Goal: Task Accomplishment & Management: Manage account settings

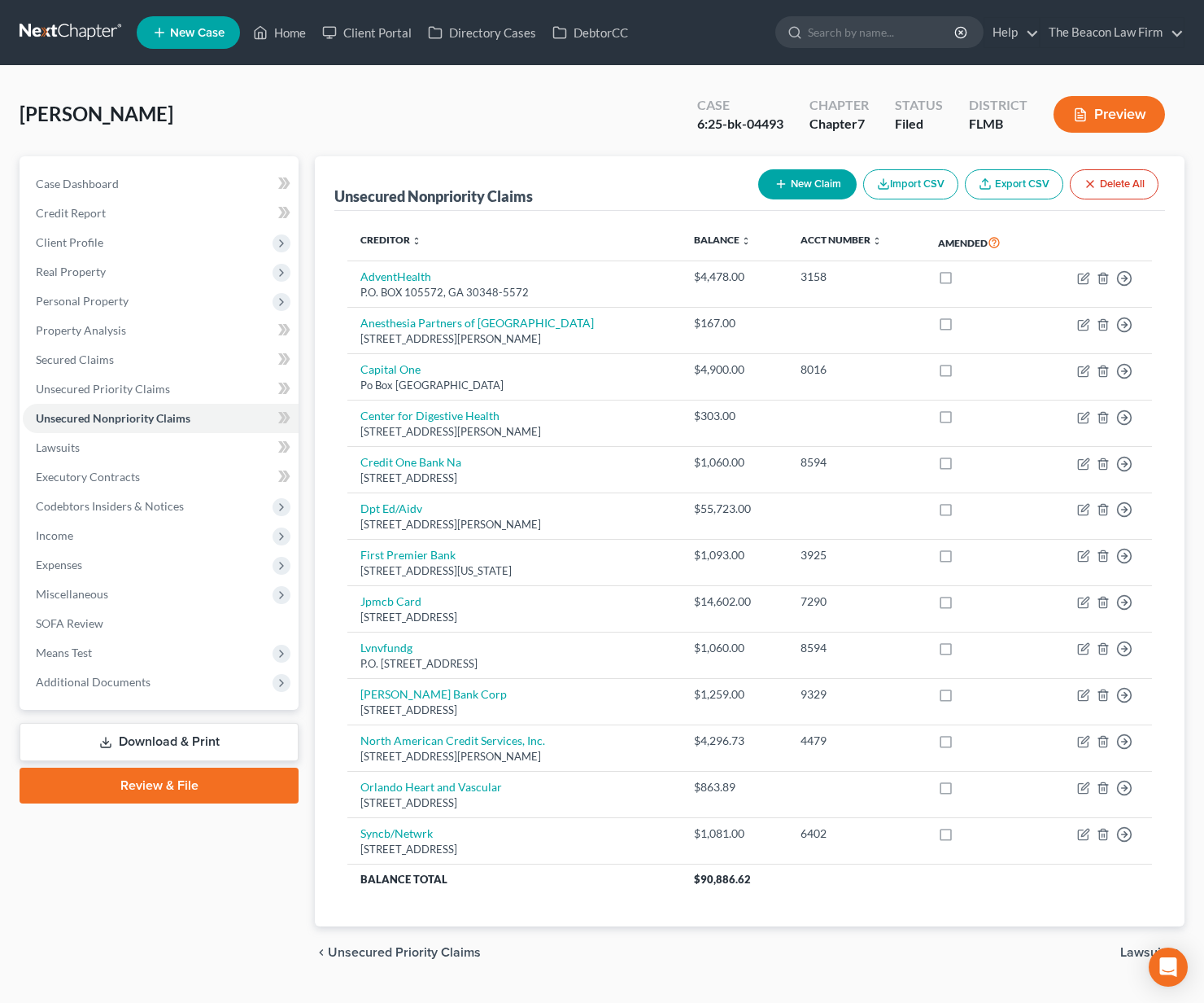
click at [64, 32] on link at bounding box center [72, 33] width 104 height 29
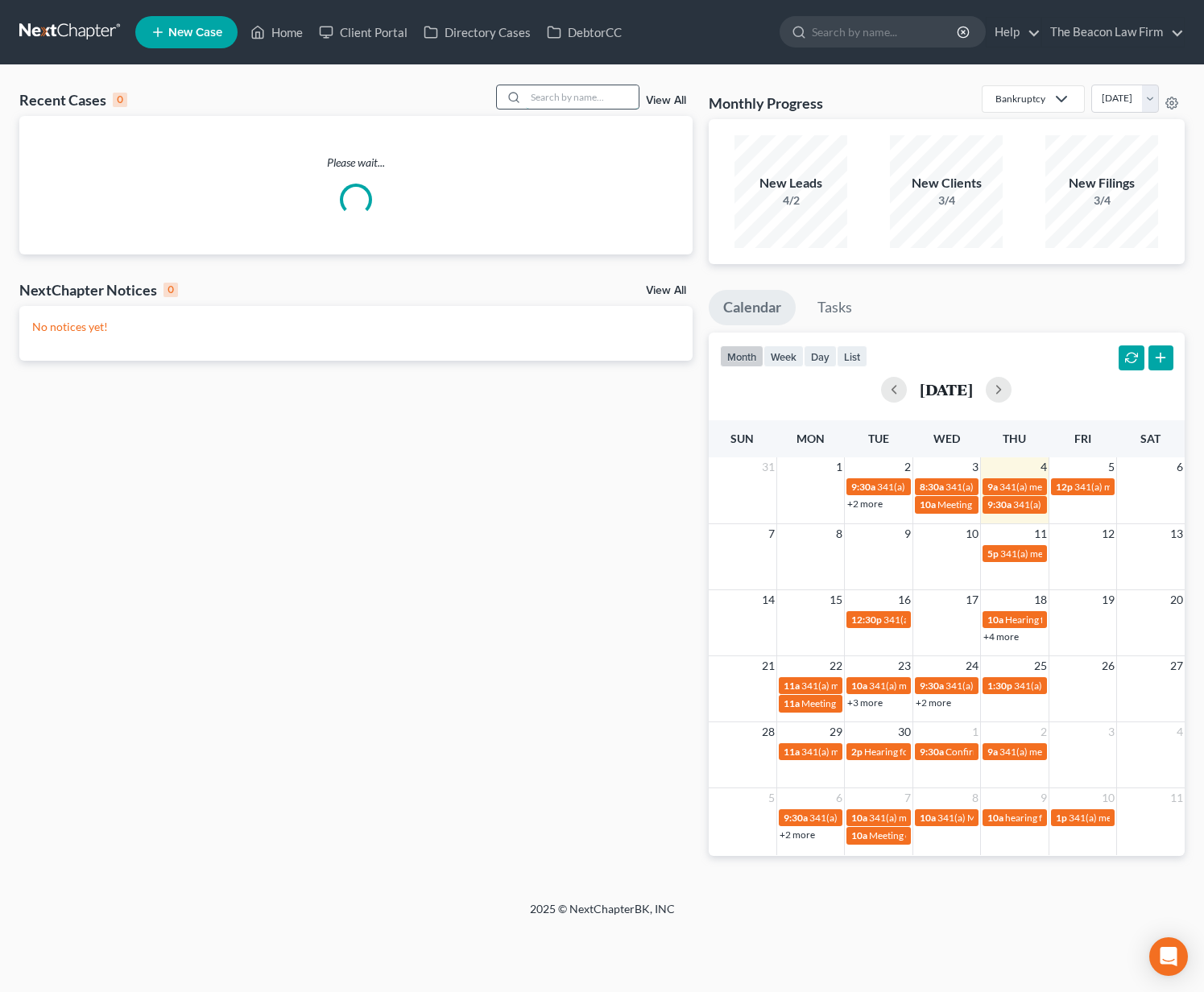
click at [564, 99] on input "search" at bounding box center [583, 97] width 113 height 23
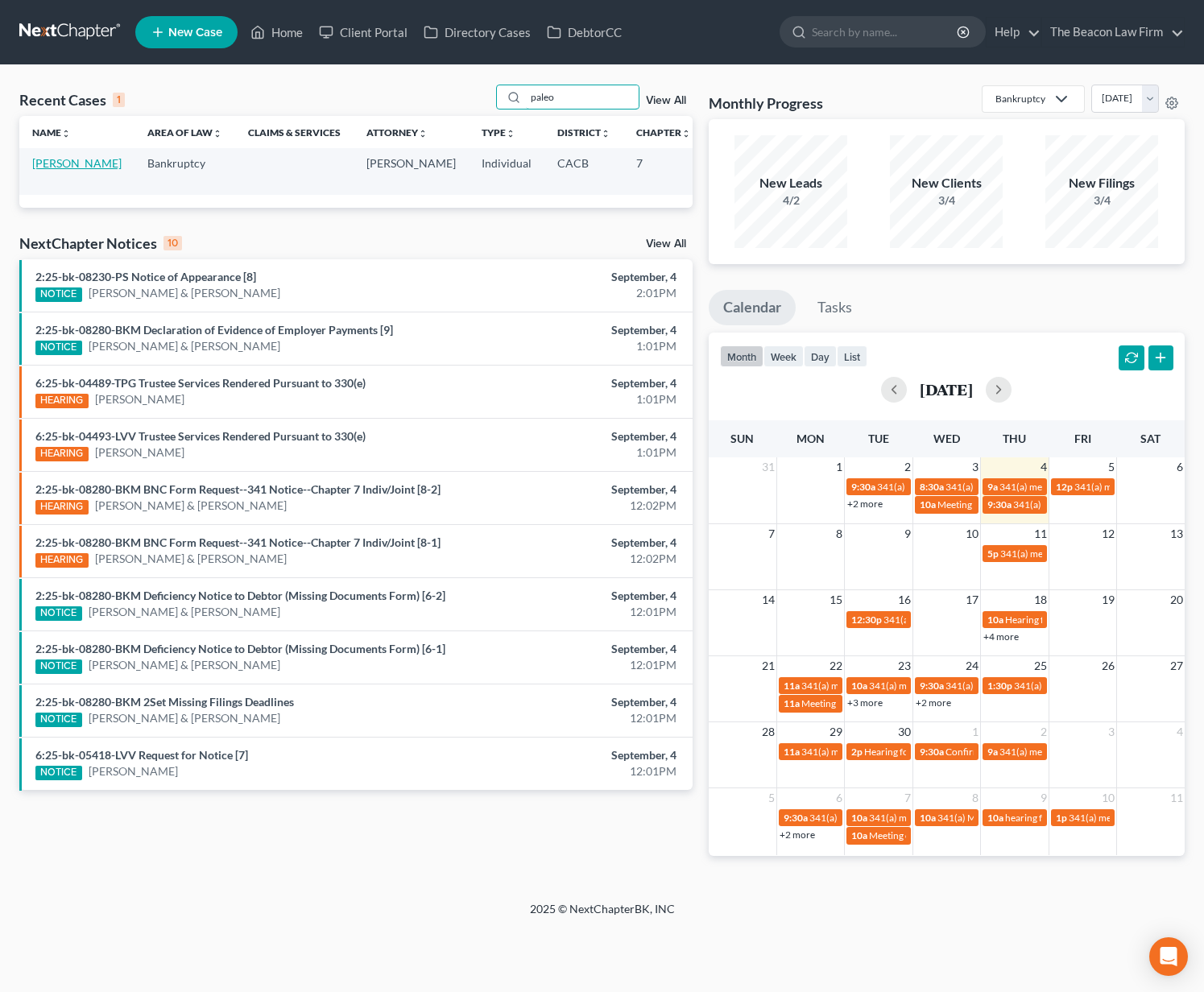
type input "paleo"
click at [43, 170] on link "[PERSON_NAME]" at bounding box center [77, 162] width 90 height 13
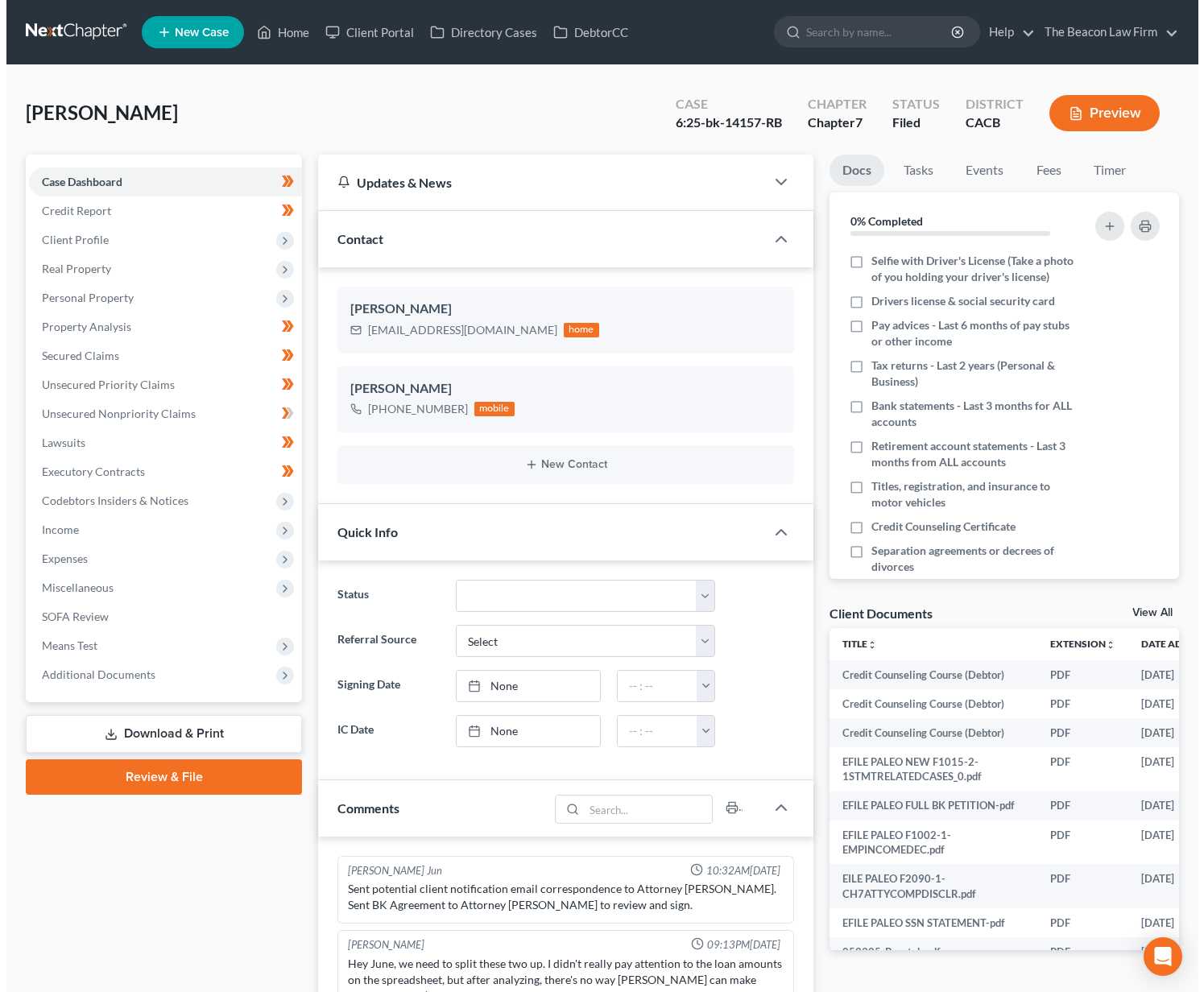
scroll to position [2287, 0]
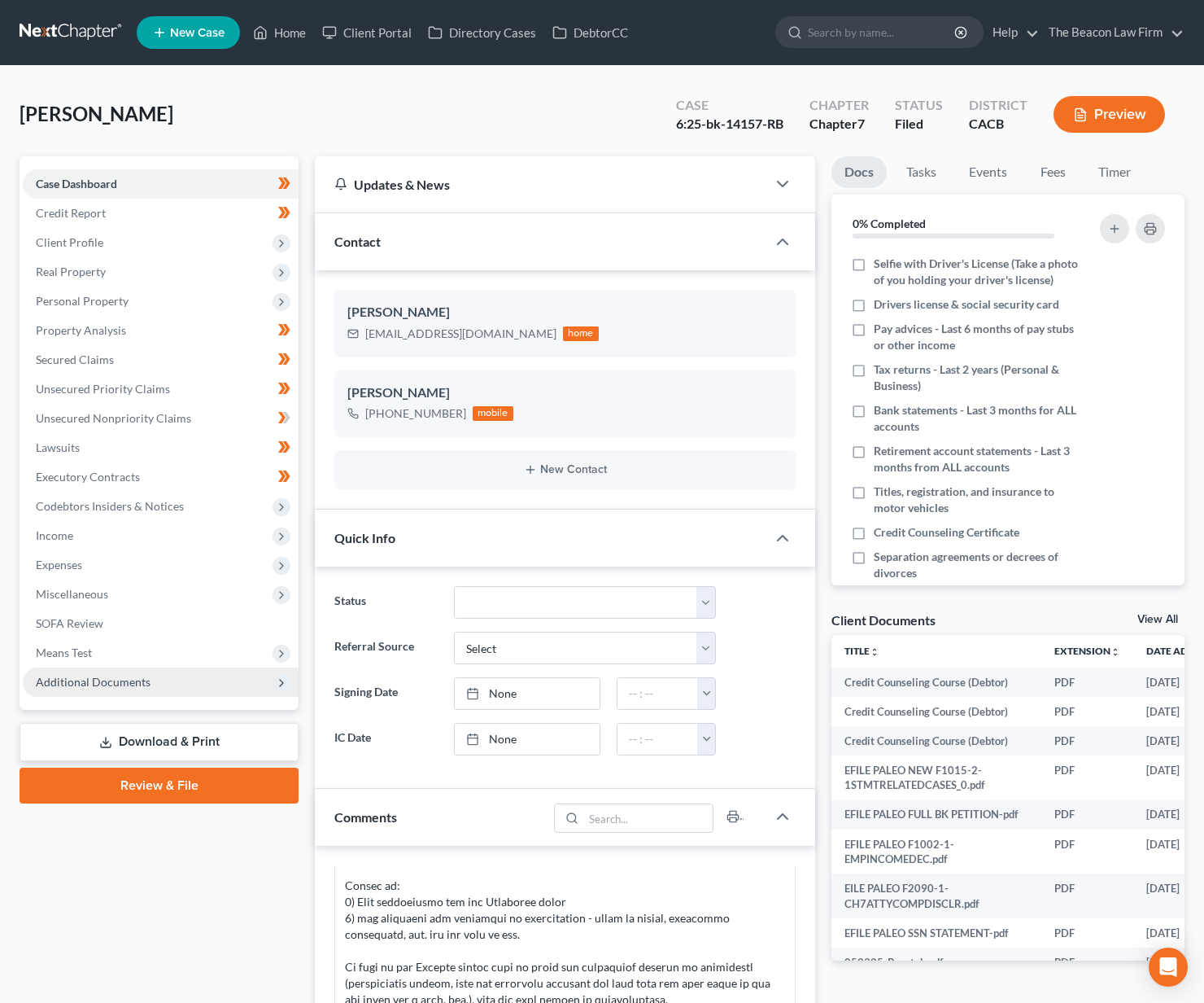
click at [156, 687] on span "Additional Documents" at bounding box center [161, 682] width 276 height 29
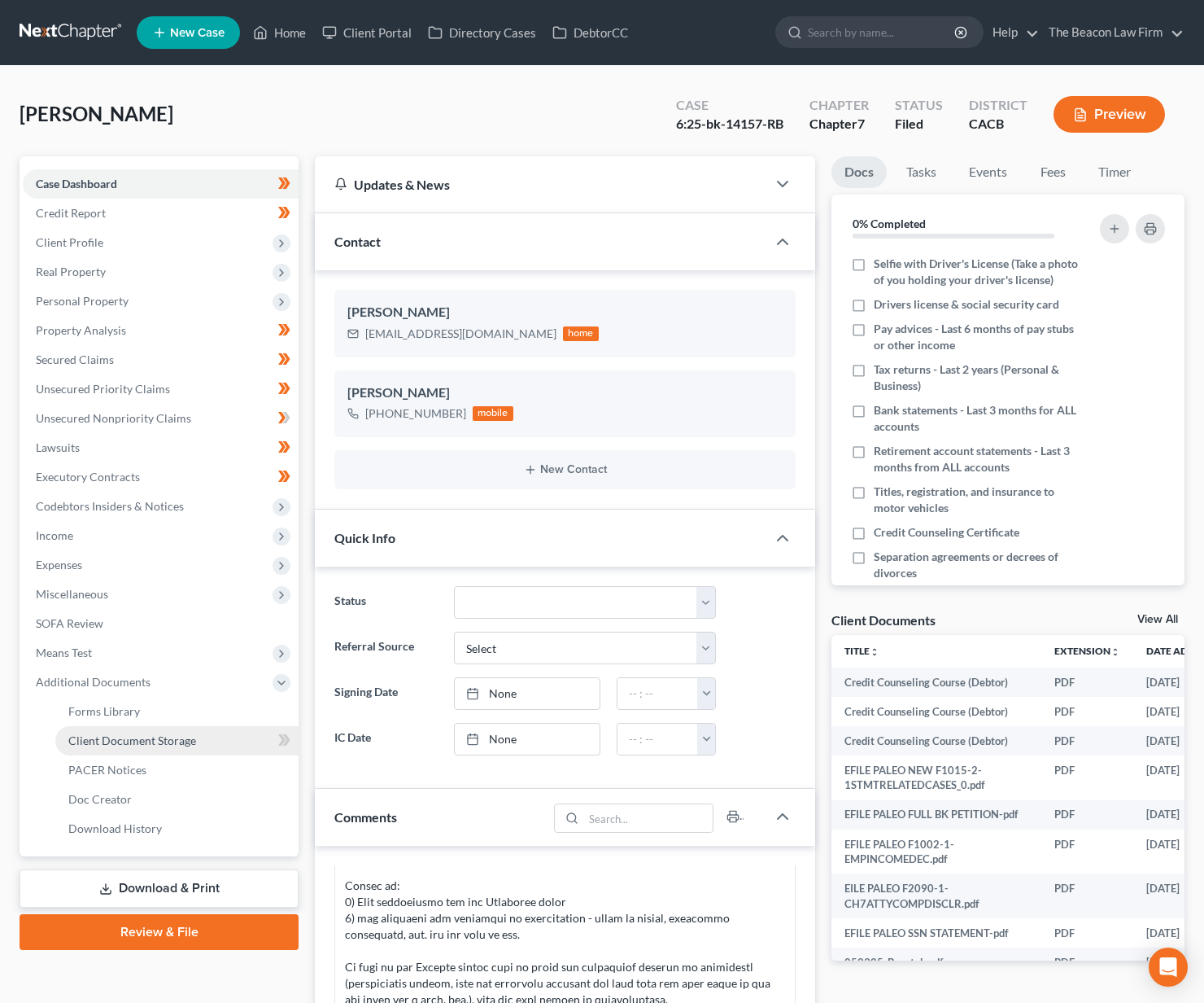
click at [162, 749] on link "Client Document Storage" at bounding box center [177, 741] width 243 height 29
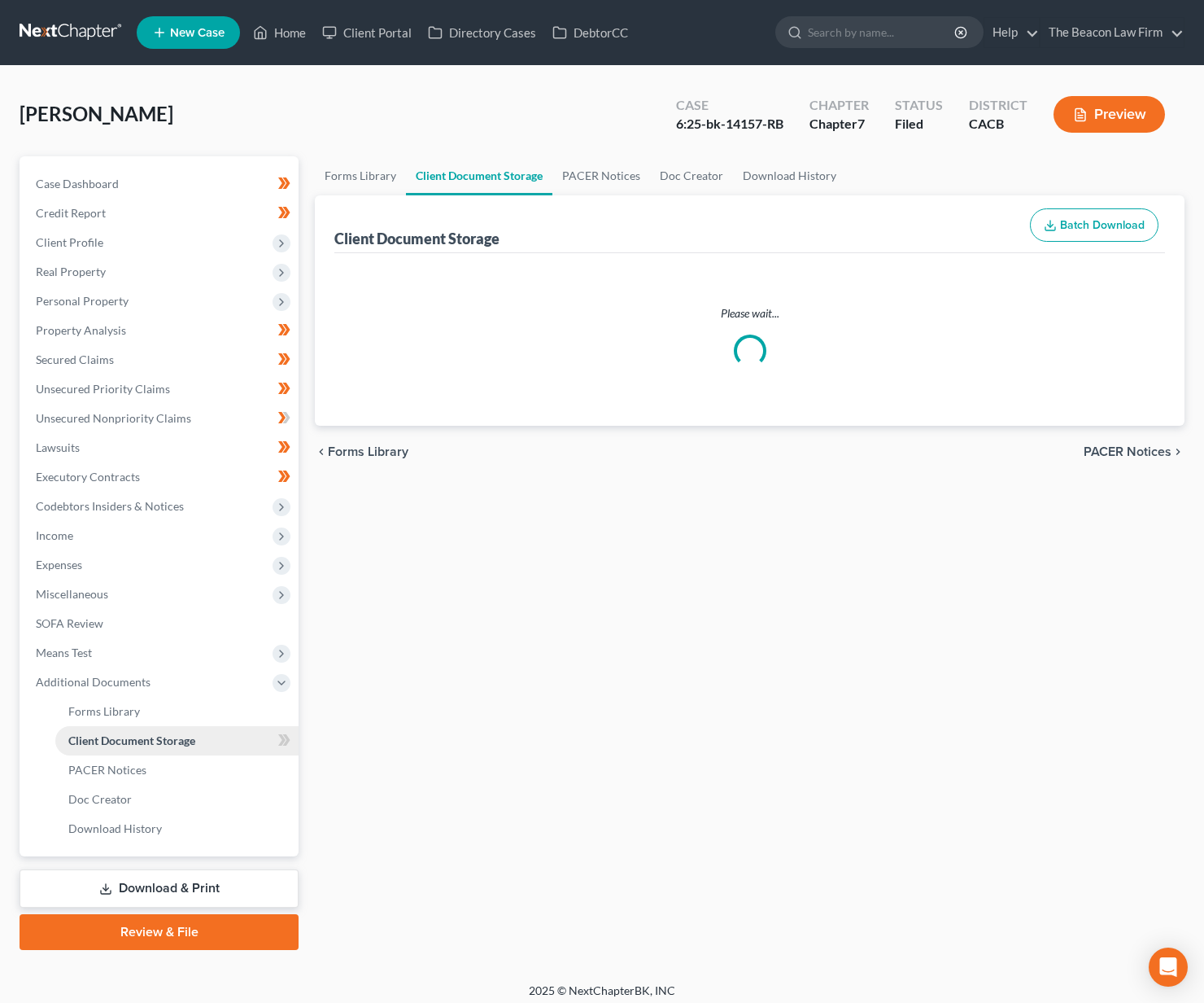
select select "7"
select select "30"
select select "65"
select select "10"
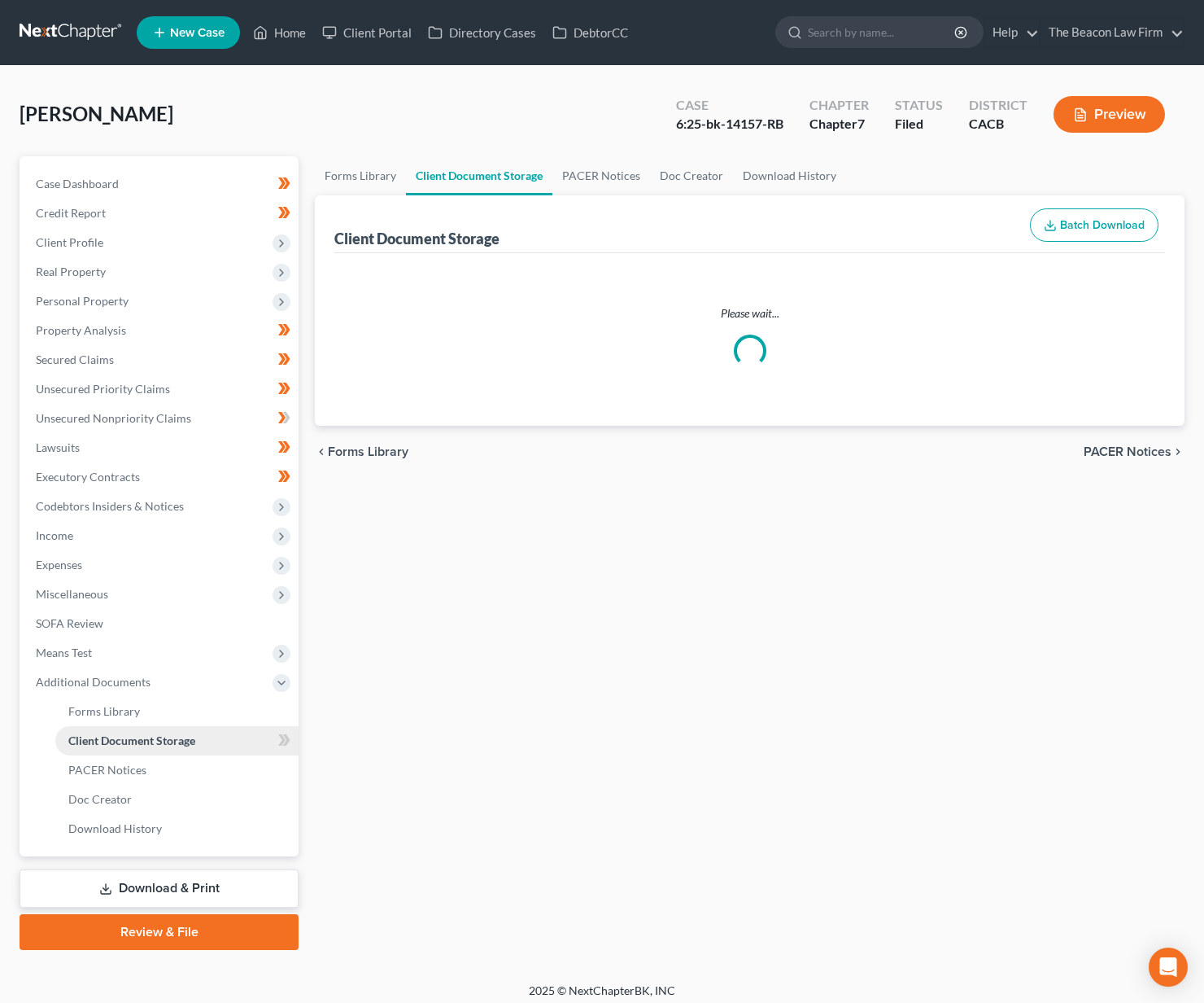
select select "10"
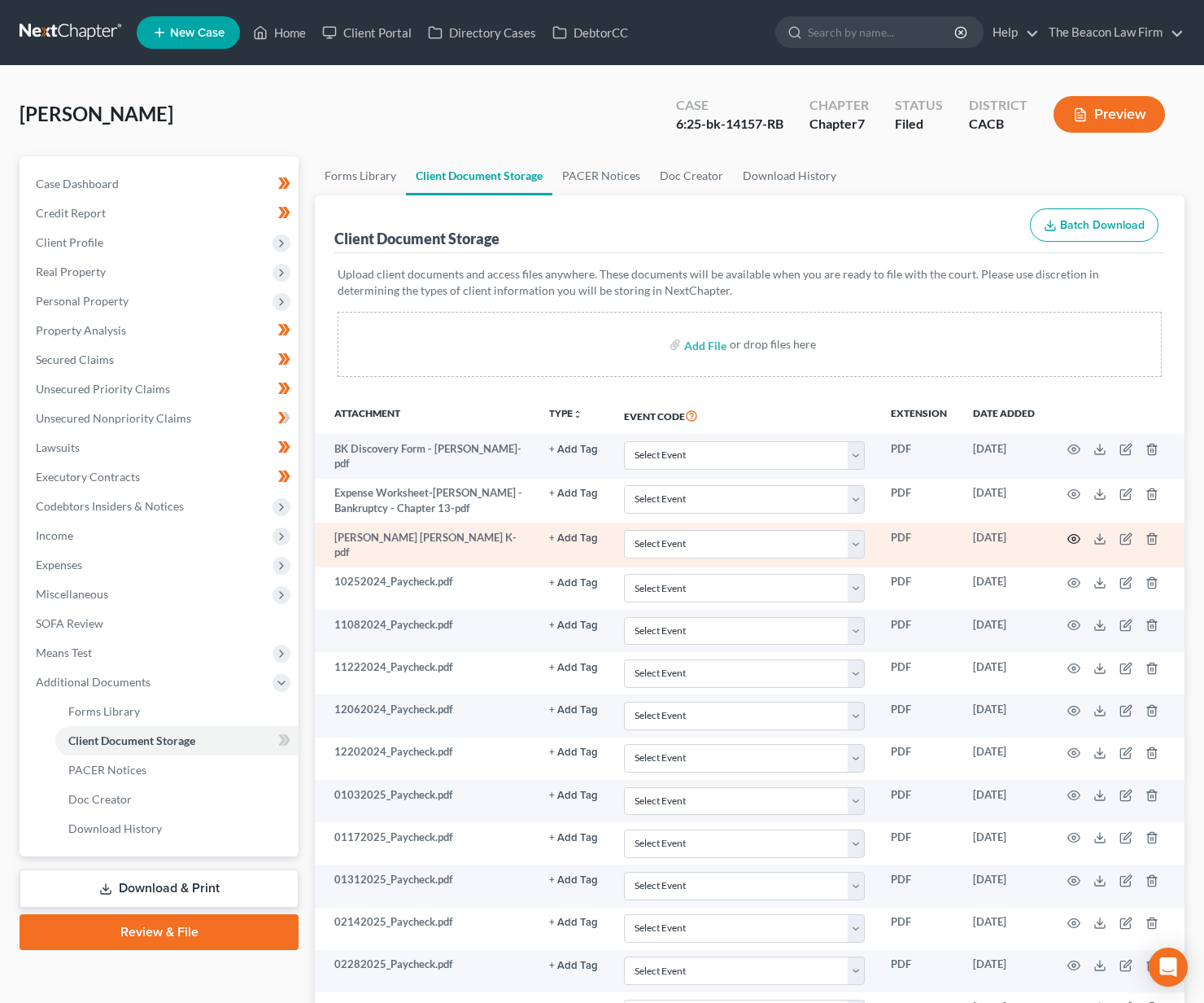
click at [1072, 537] on circle "button" at bounding box center [1074, 539] width 4 height 4
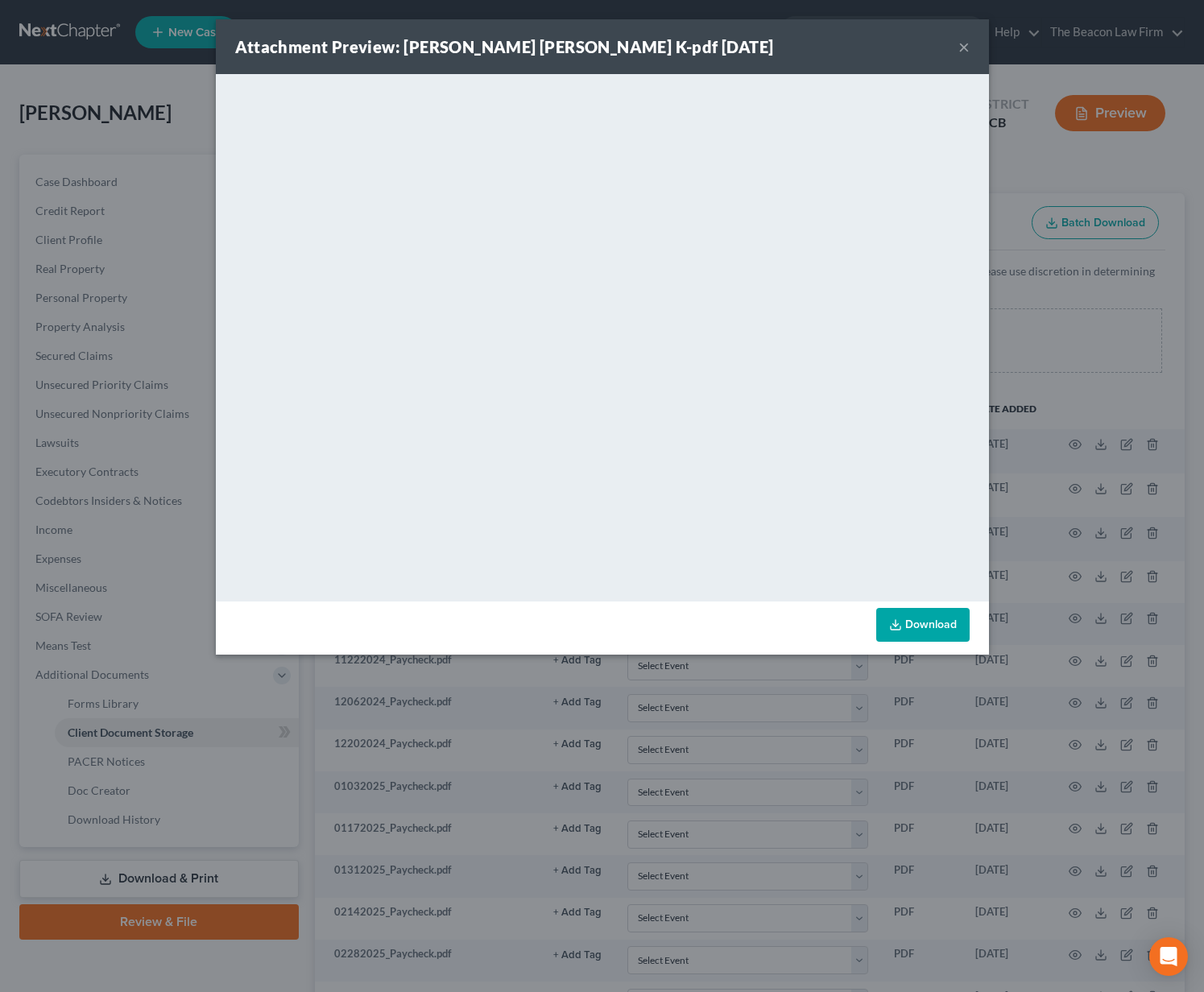
click at [969, 54] on button "×" at bounding box center [963, 47] width 12 height 20
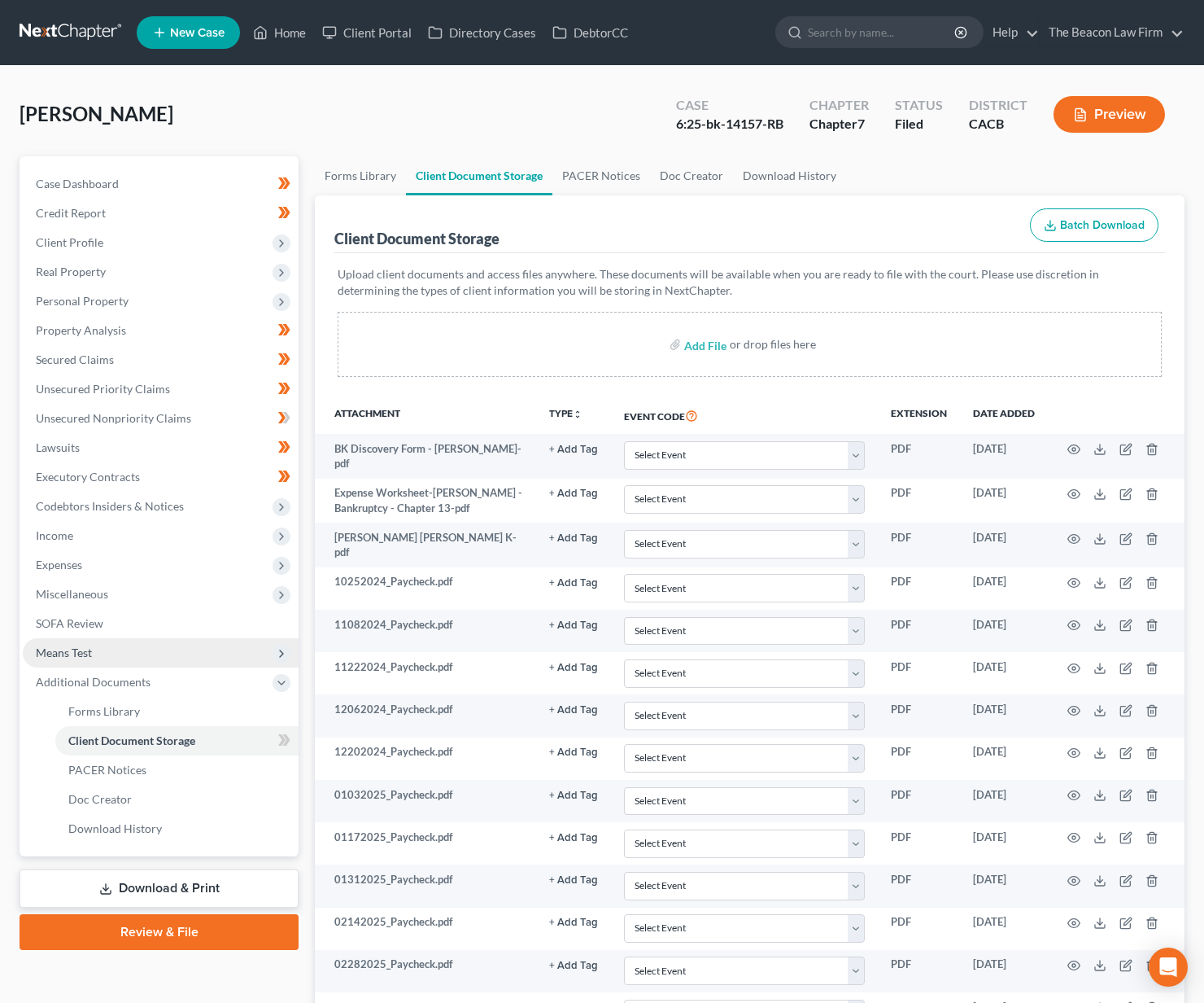
click at [121, 644] on span "Means Test" at bounding box center [161, 653] width 276 height 29
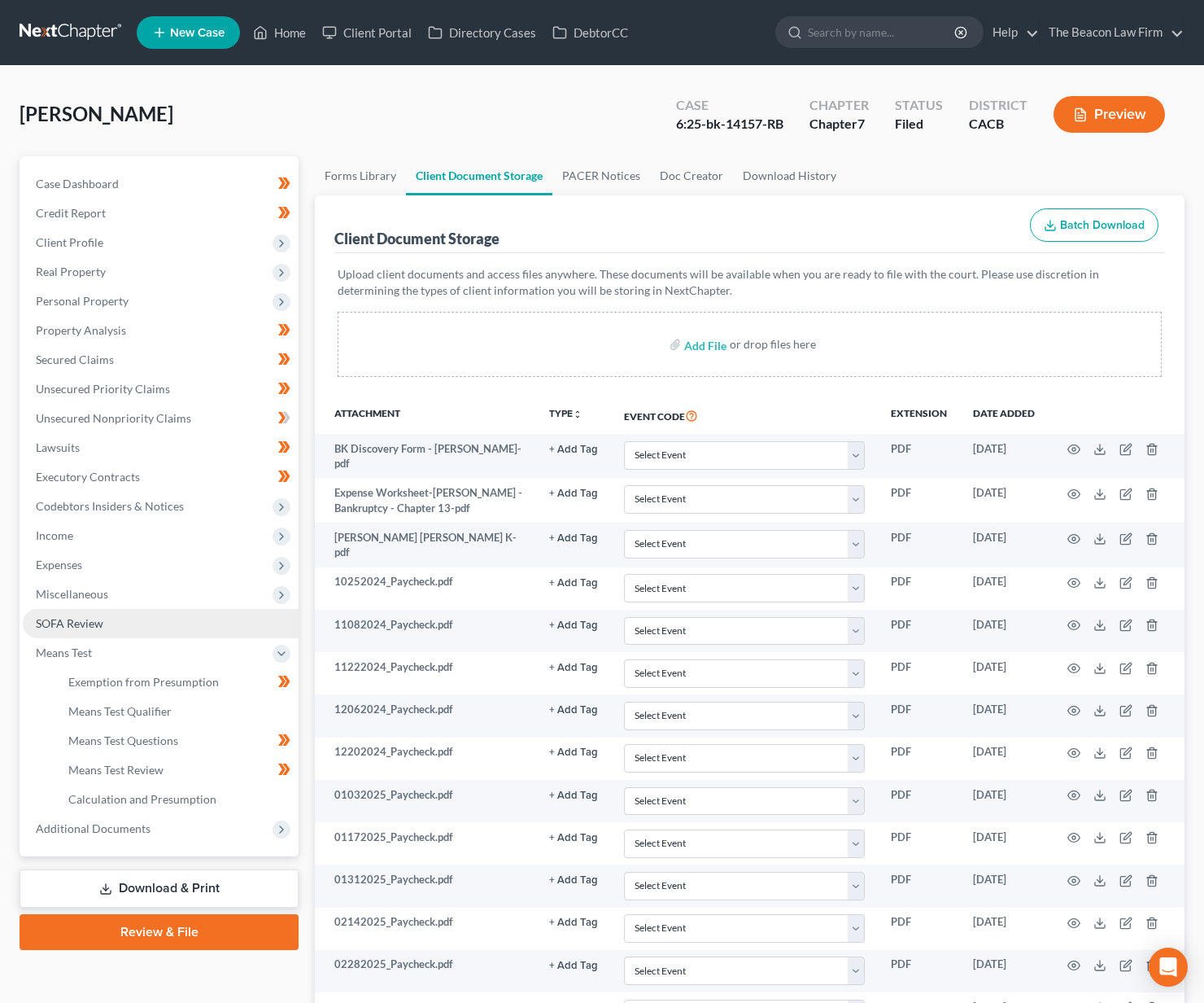
click at [77, 615] on link "SOFA Review" at bounding box center [161, 624] width 276 height 29
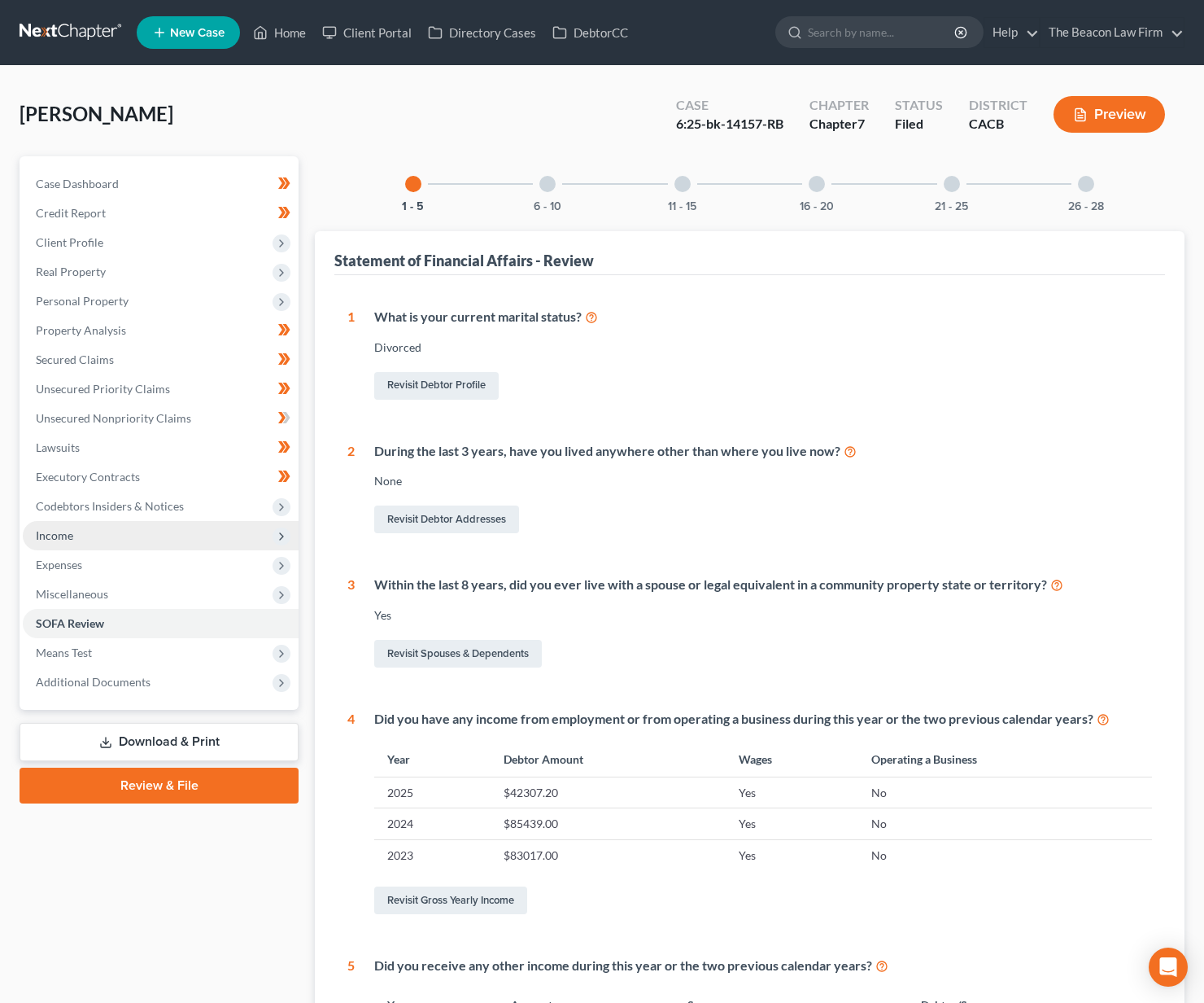
click at [88, 536] on span "Income" at bounding box center [161, 536] width 276 height 29
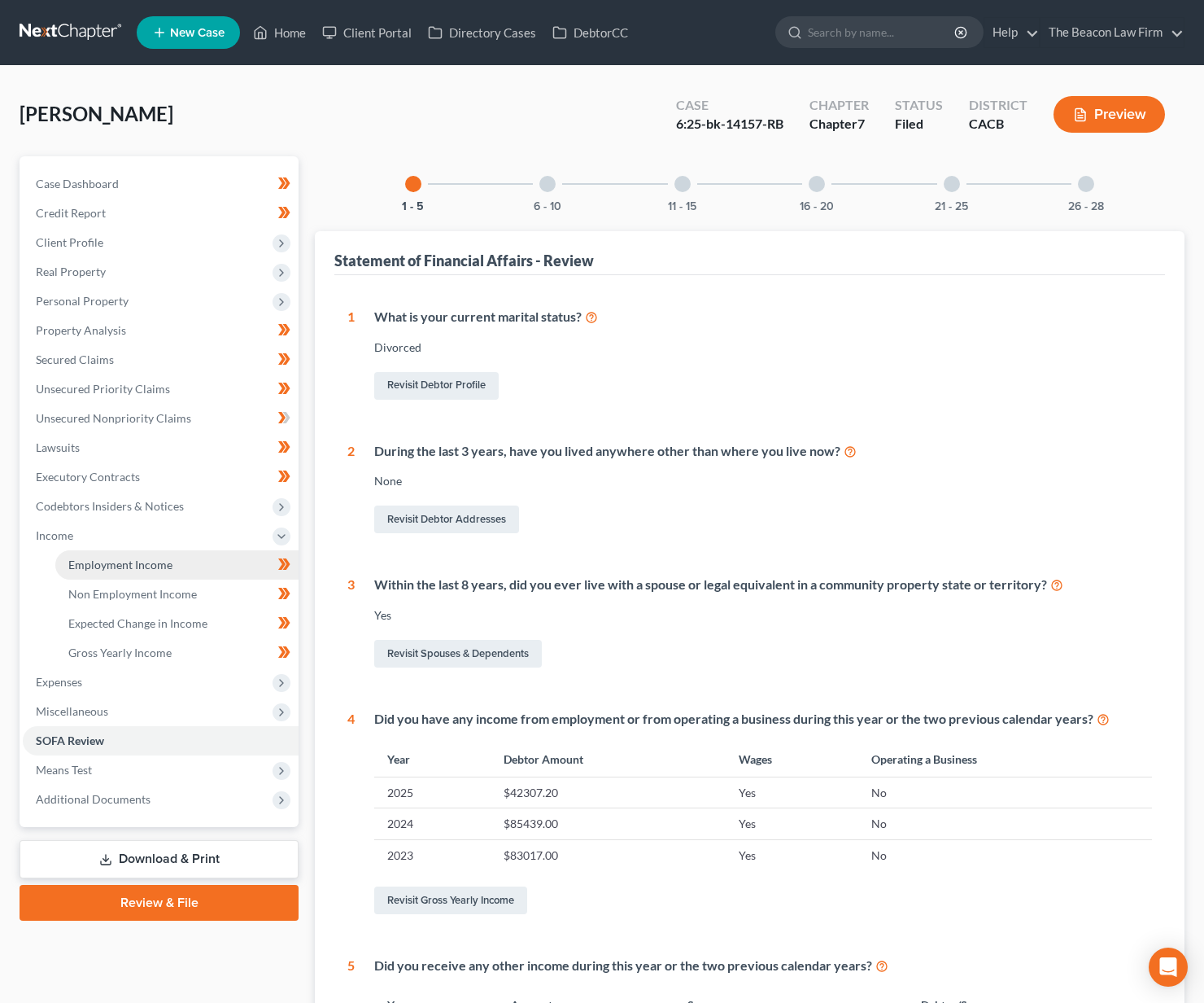
click at [96, 565] on span "Employment Income" at bounding box center [120, 564] width 104 height 14
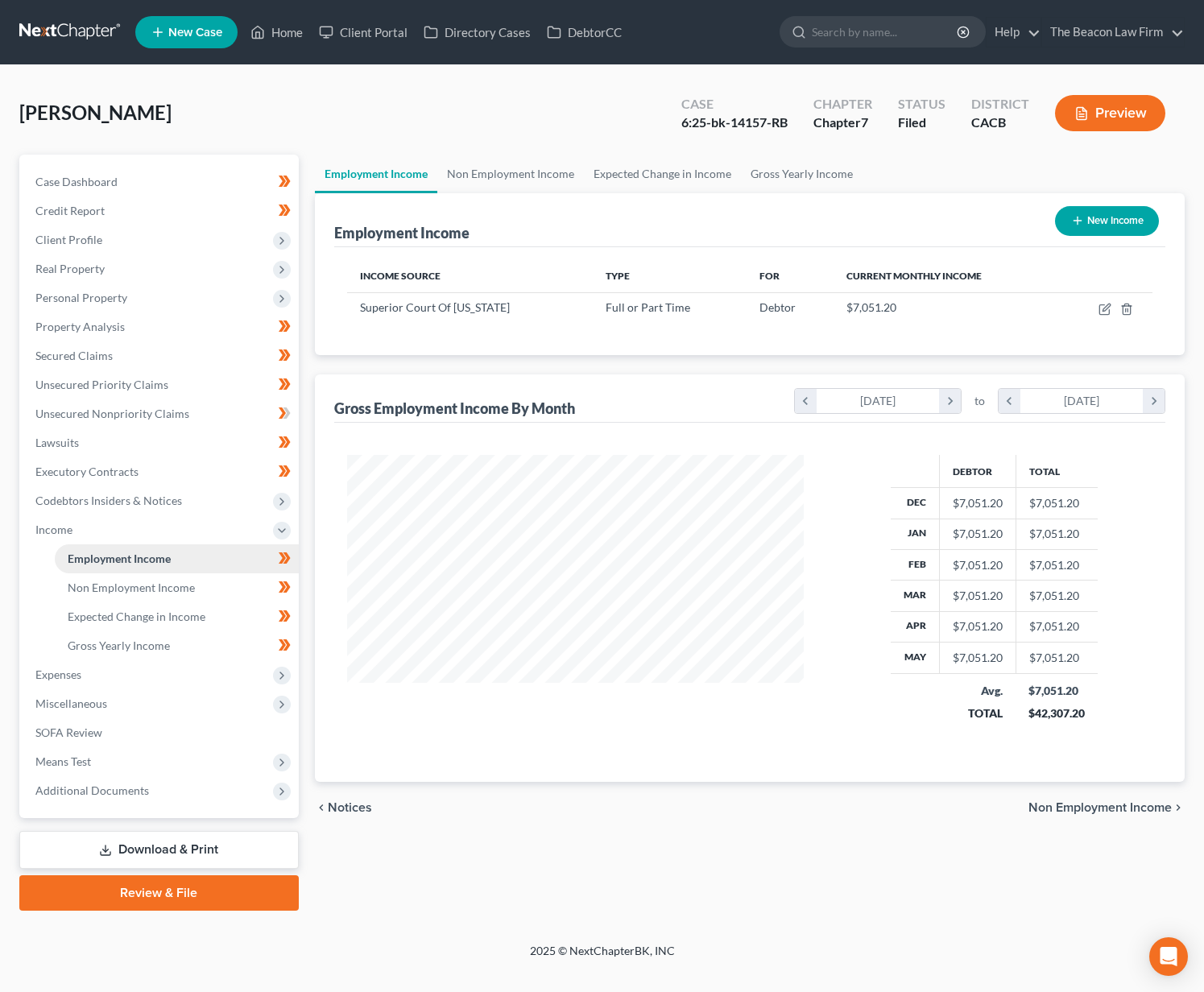
scroll to position [289, 488]
click at [90, 587] on span "Non Employment Income" at bounding box center [131, 587] width 127 height 13
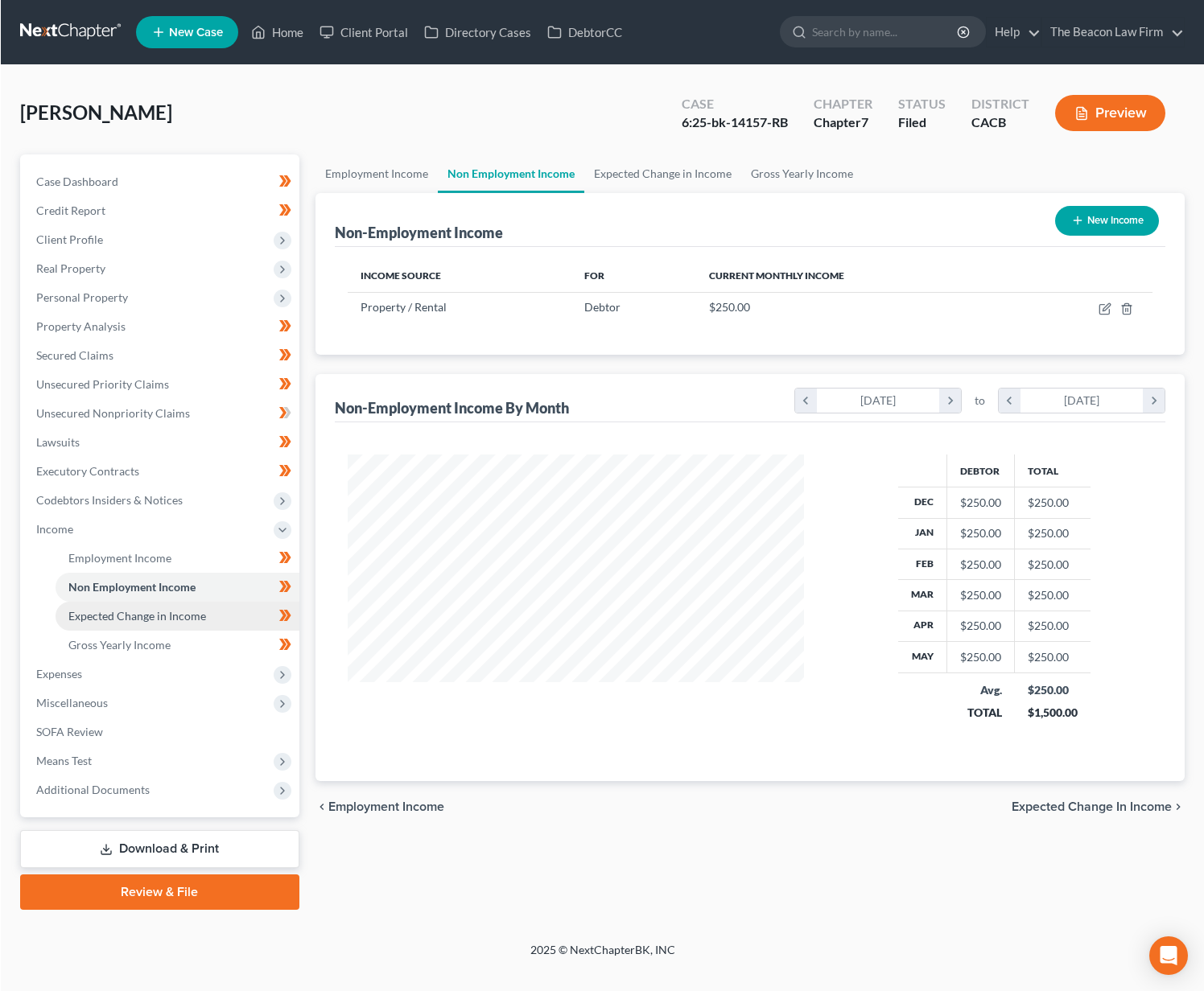
scroll to position [289, 488]
click at [98, 609] on span "Expected Change in Income" at bounding box center [135, 615] width 137 height 13
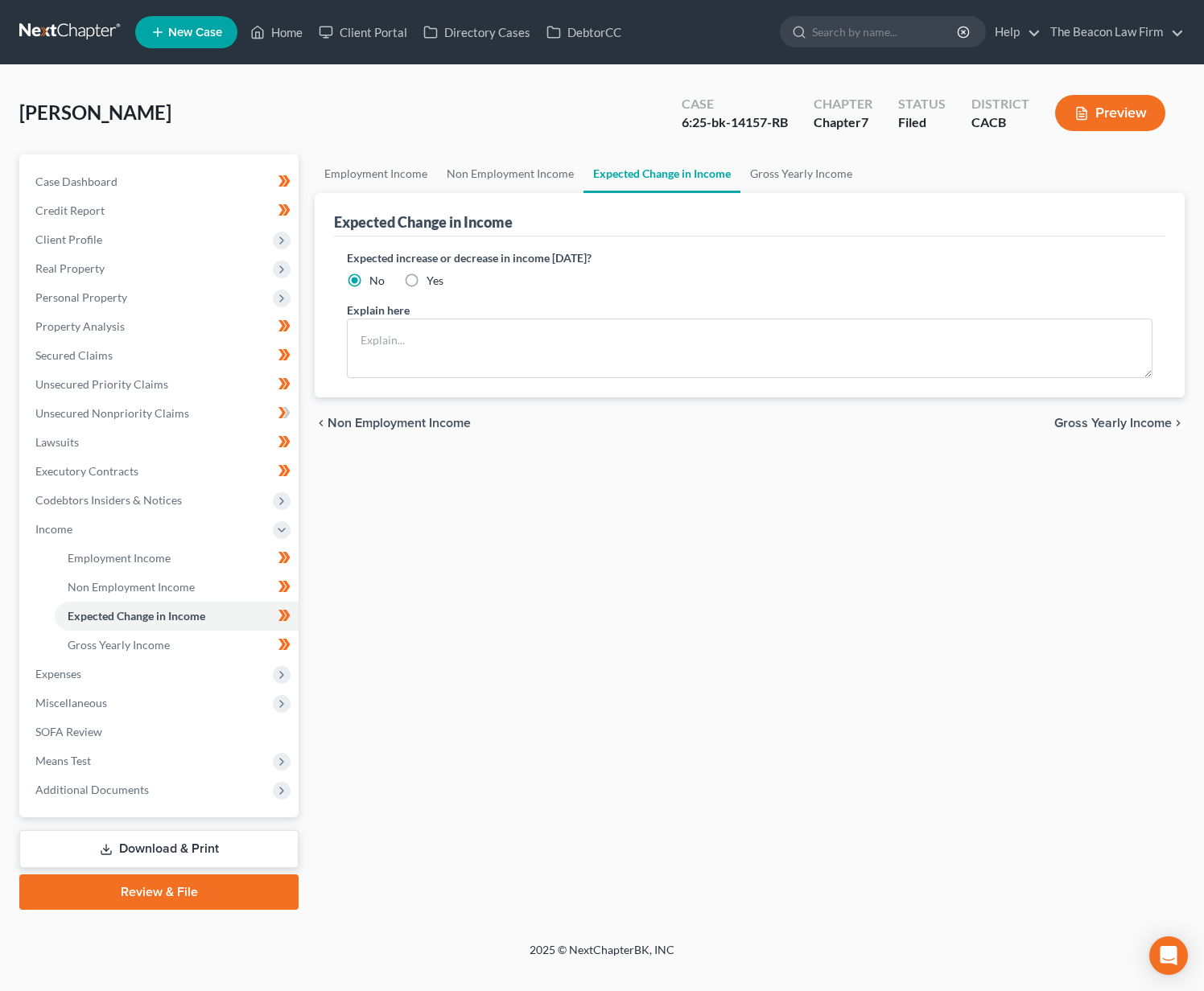
drag, startPoint x: 176, startPoint y: 126, endPoint x: 4, endPoint y: 109, distance: 172.8
click at [4, 109] on div "[PERSON_NAME] Upgraded Case 6:25-bk-14157-RB Chapter Chapter 7 Status Filed Dis…" at bounding box center [602, 504] width 1204 height 877
copy span "[PERSON_NAME]"
